Goal: Navigation & Orientation: Find specific page/section

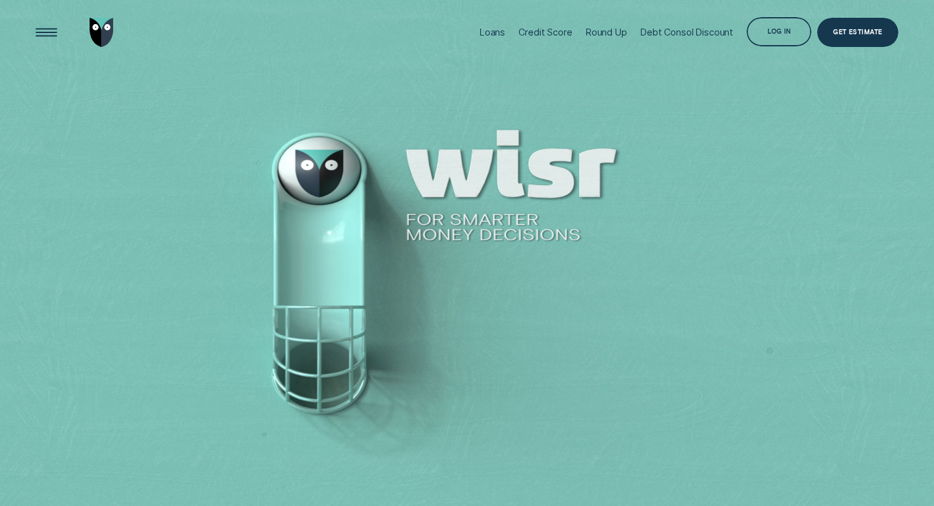
click at [536, 35] on div "Credit Score" at bounding box center [544, 32] width 53 height 11
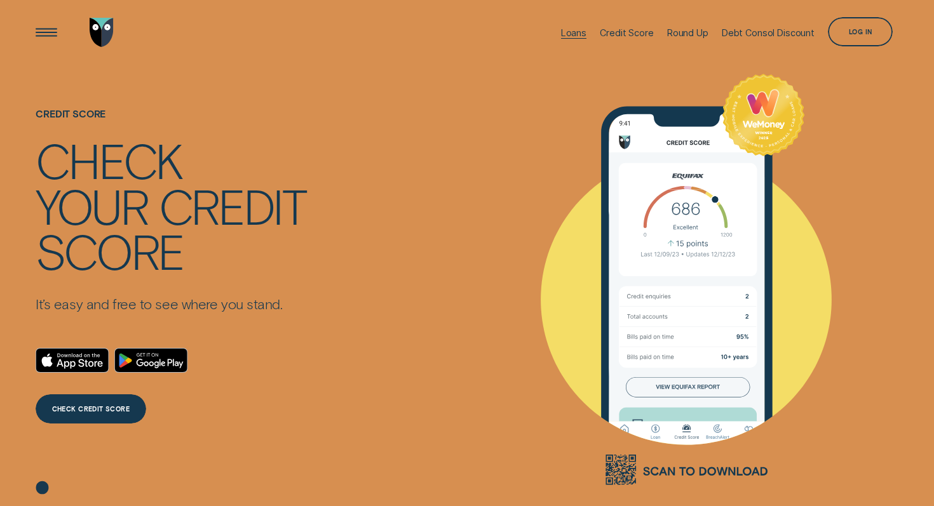
click at [563, 41] on div "Loans" at bounding box center [573, 32] width 25 height 65
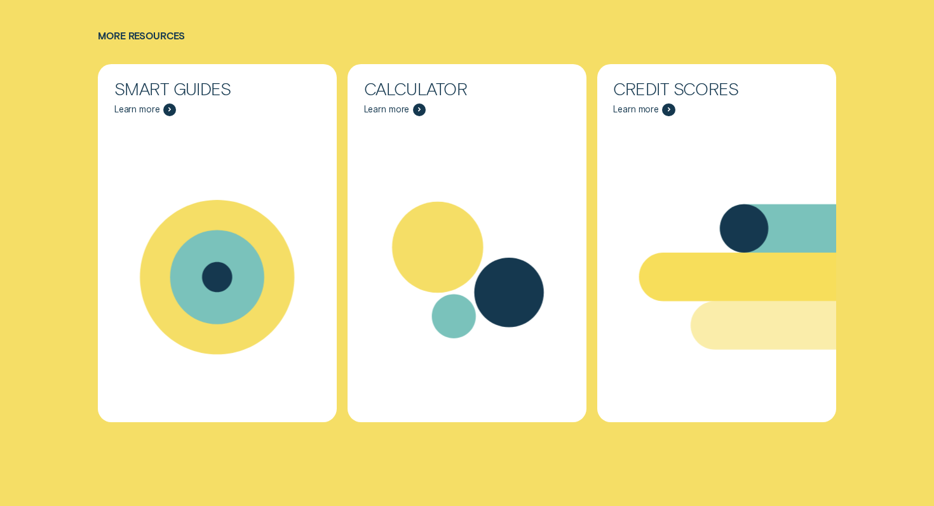
scroll to position [4130, 0]
